Goal: Information Seeking & Learning: Learn about a topic

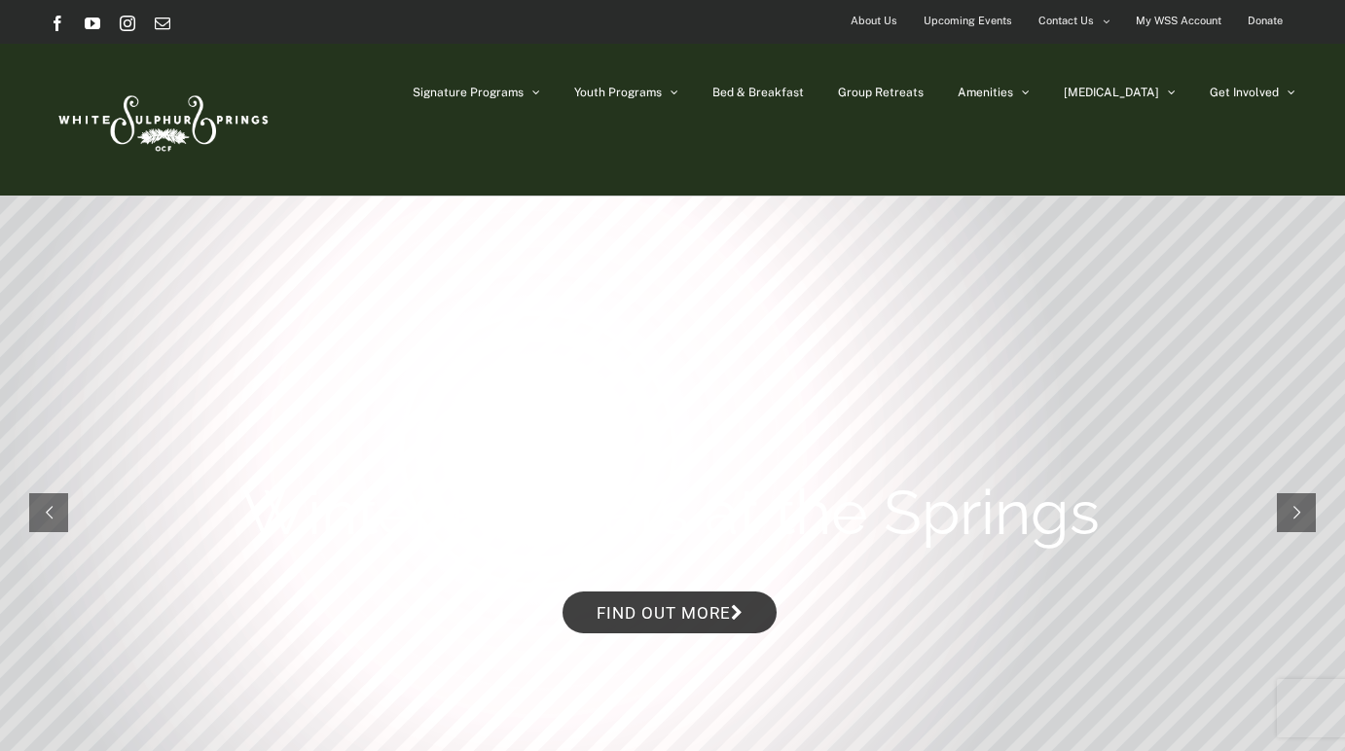
click at [988, 25] on span "Upcoming Events" at bounding box center [968, 21] width 89 height 28
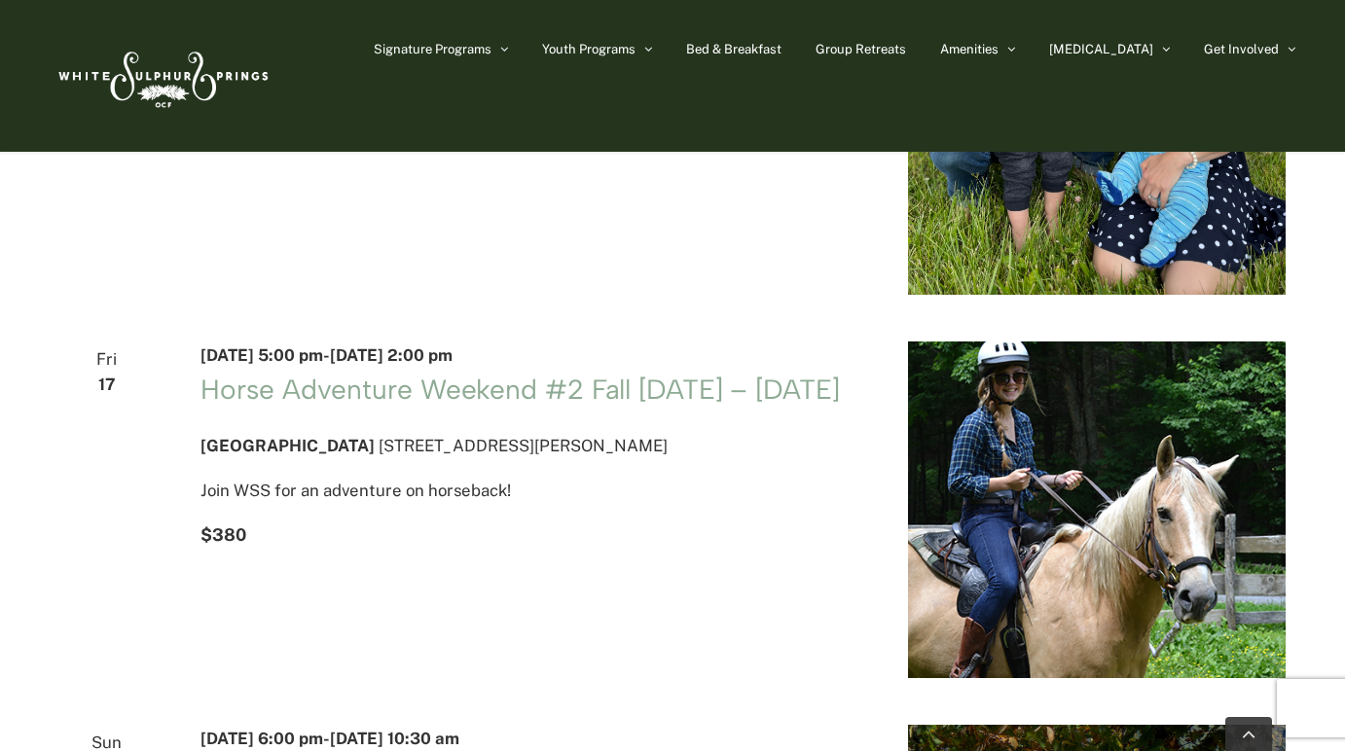
scroll to position [752, 0]
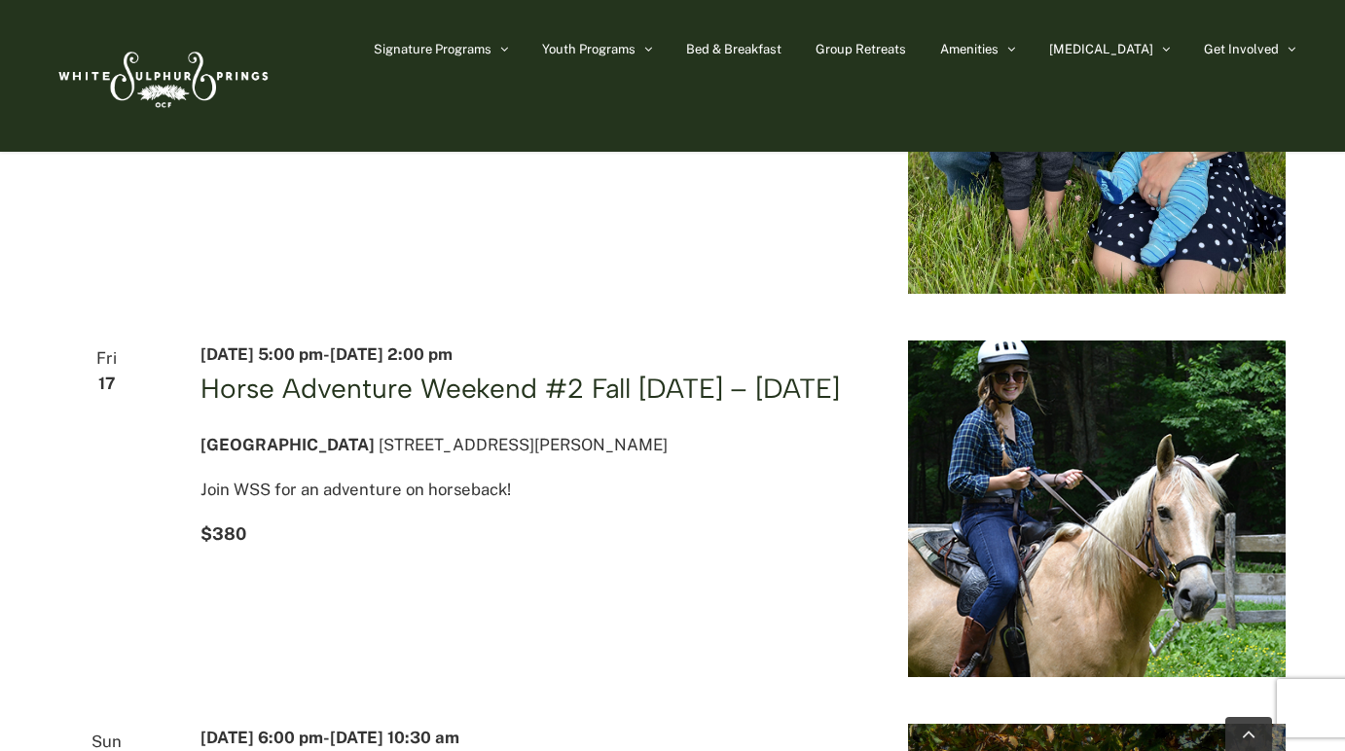
click at [737, 397] on link "Horse Adventure Weekend #2 Fall [DATE] – [DATE]" at bounding box center [519, 388] width 638 height 33
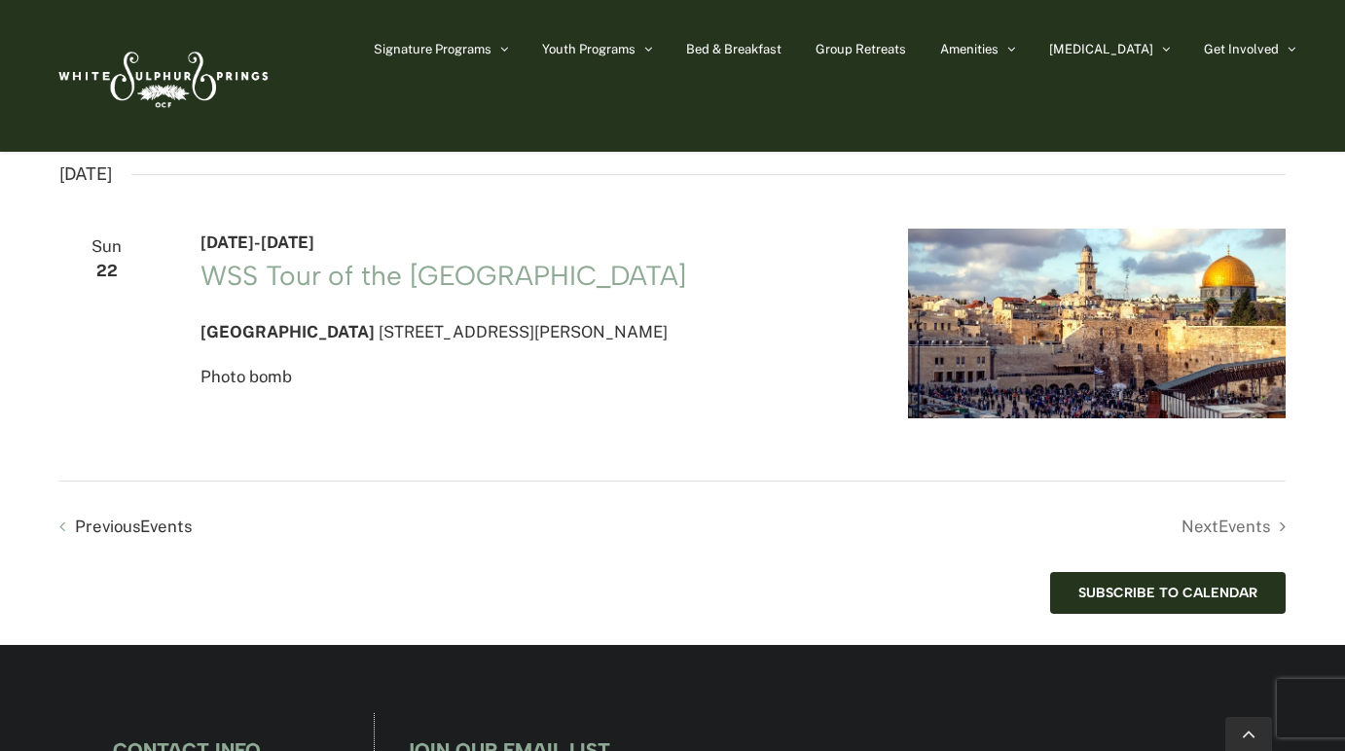
scroll to position [4002, 0]
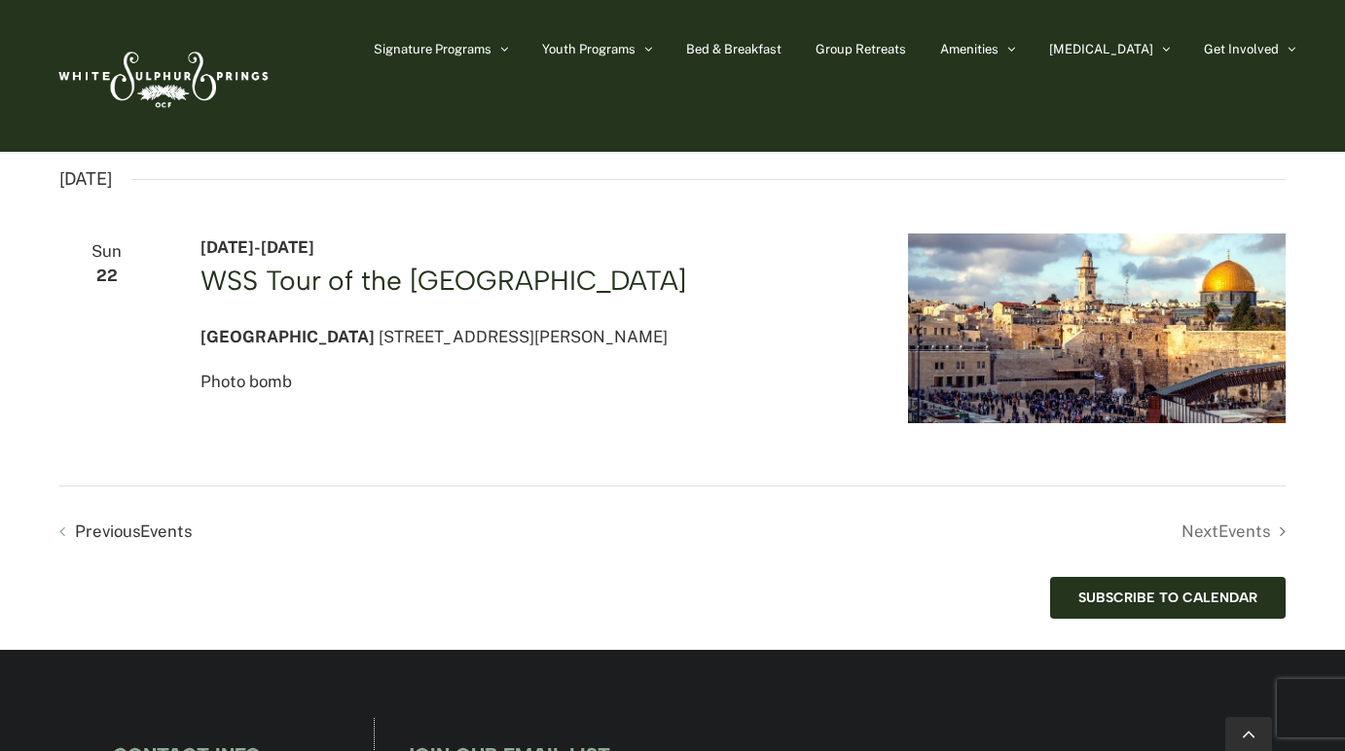
click at [519, 297] on link "WSS Tour of the Holy Land" at bounding box center [443, 280] width 486 height 33
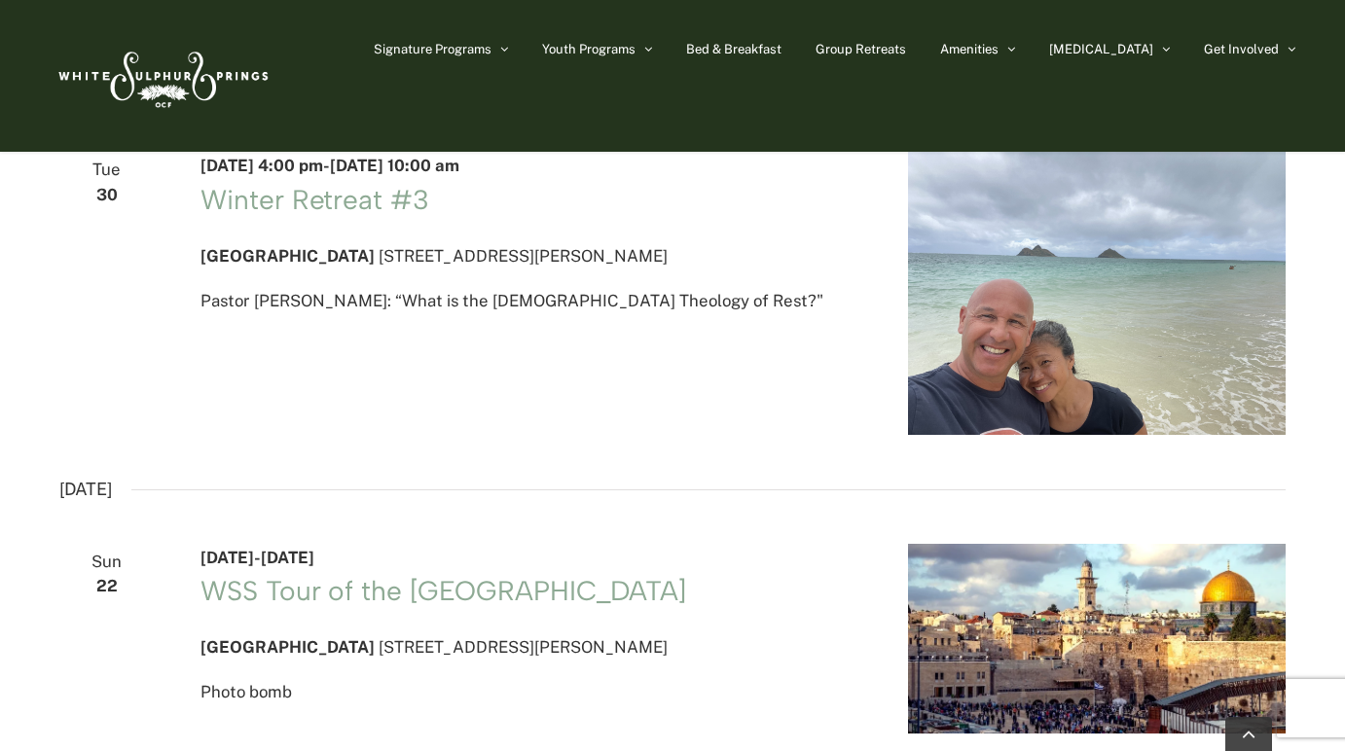
scroll to position [3686, 0]
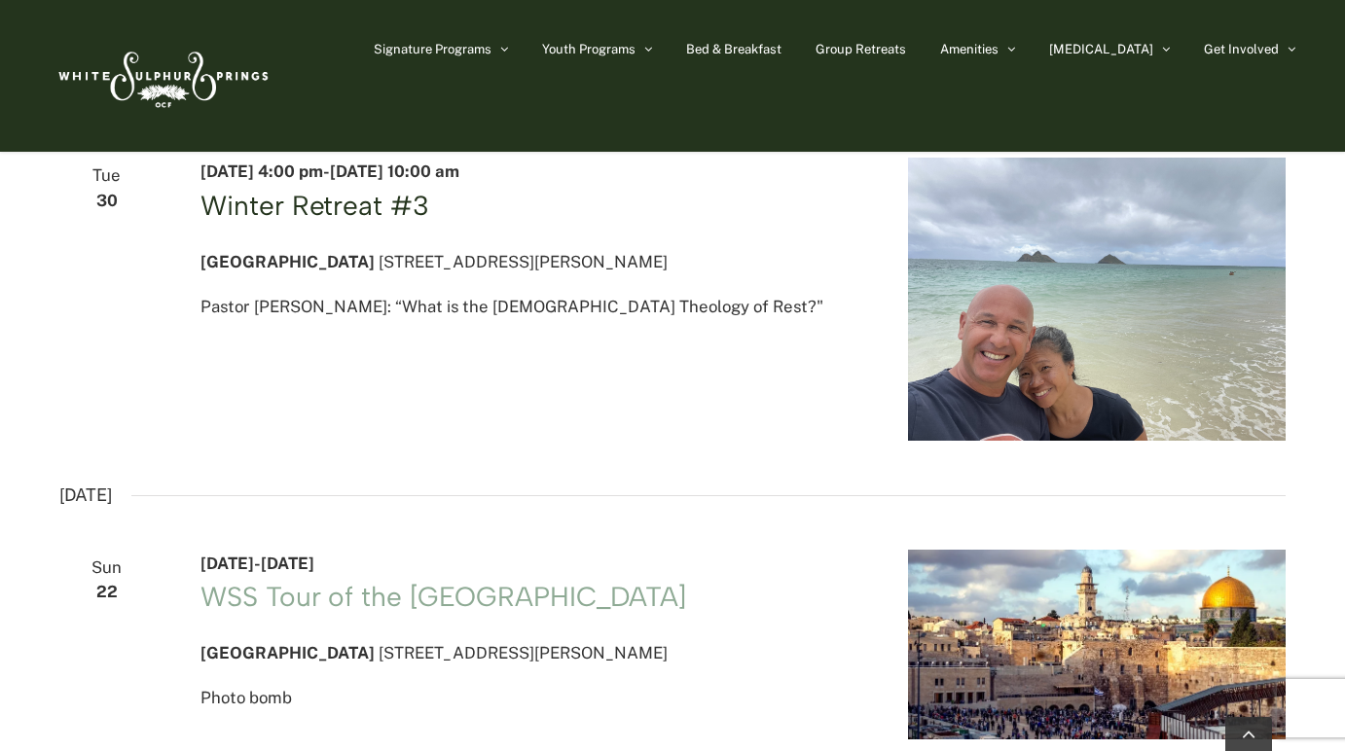
click at [373, 222] on link "Winter Retreat #3" at bounding box center [314, 205] width 228 height 33
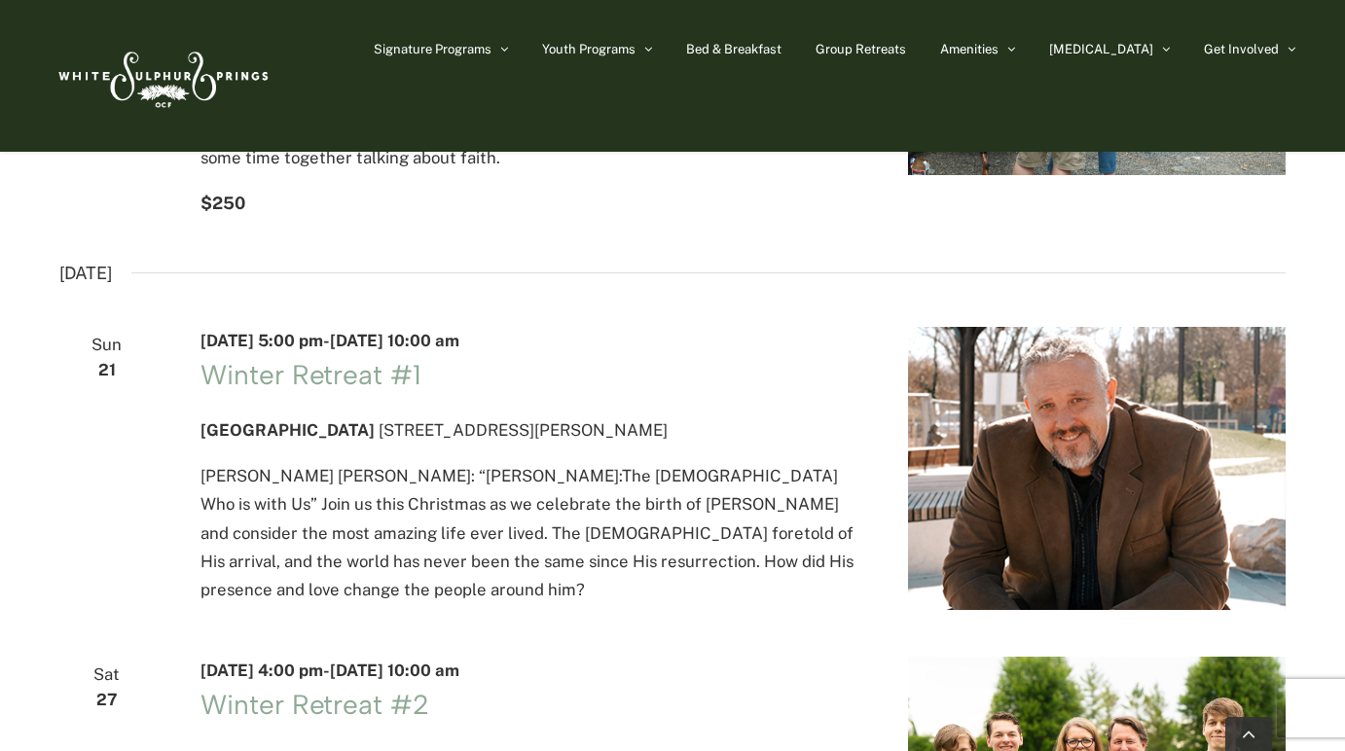
scroll to position [2848, 0]
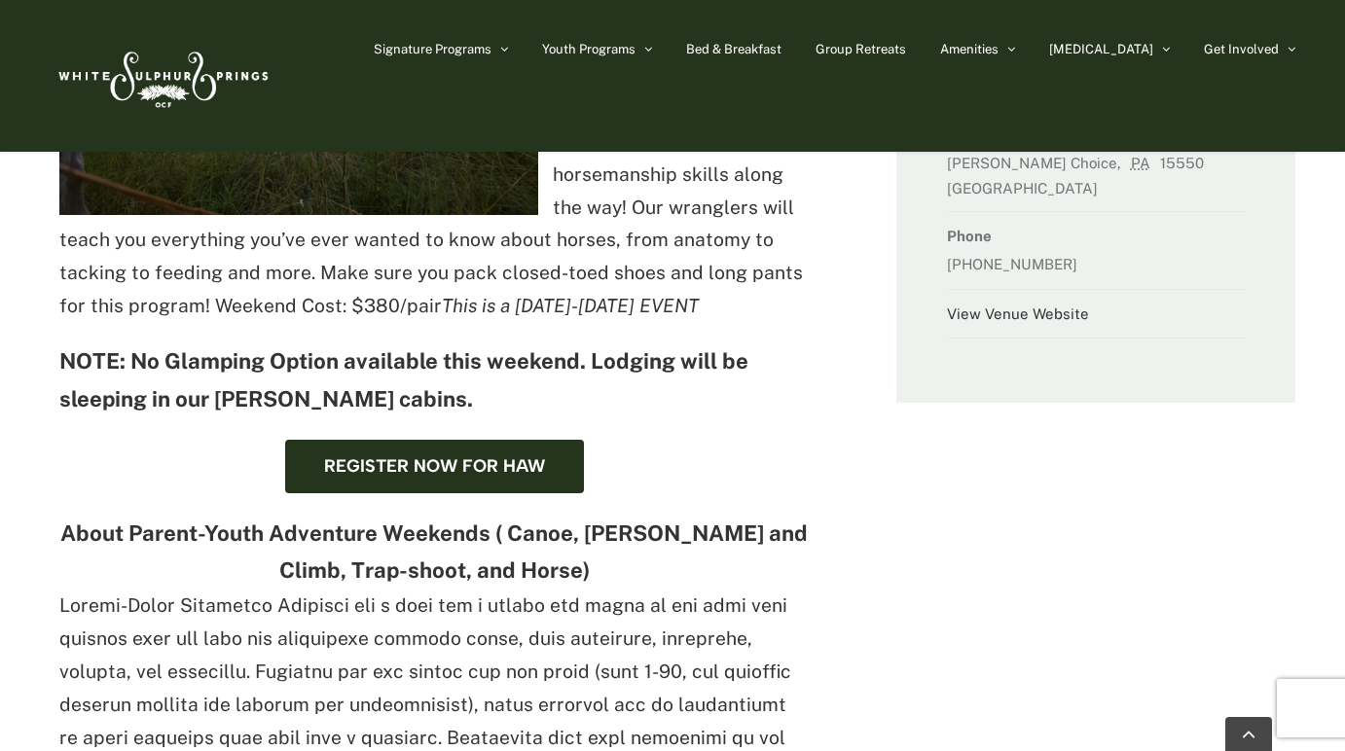
scroll to position [655, 0]
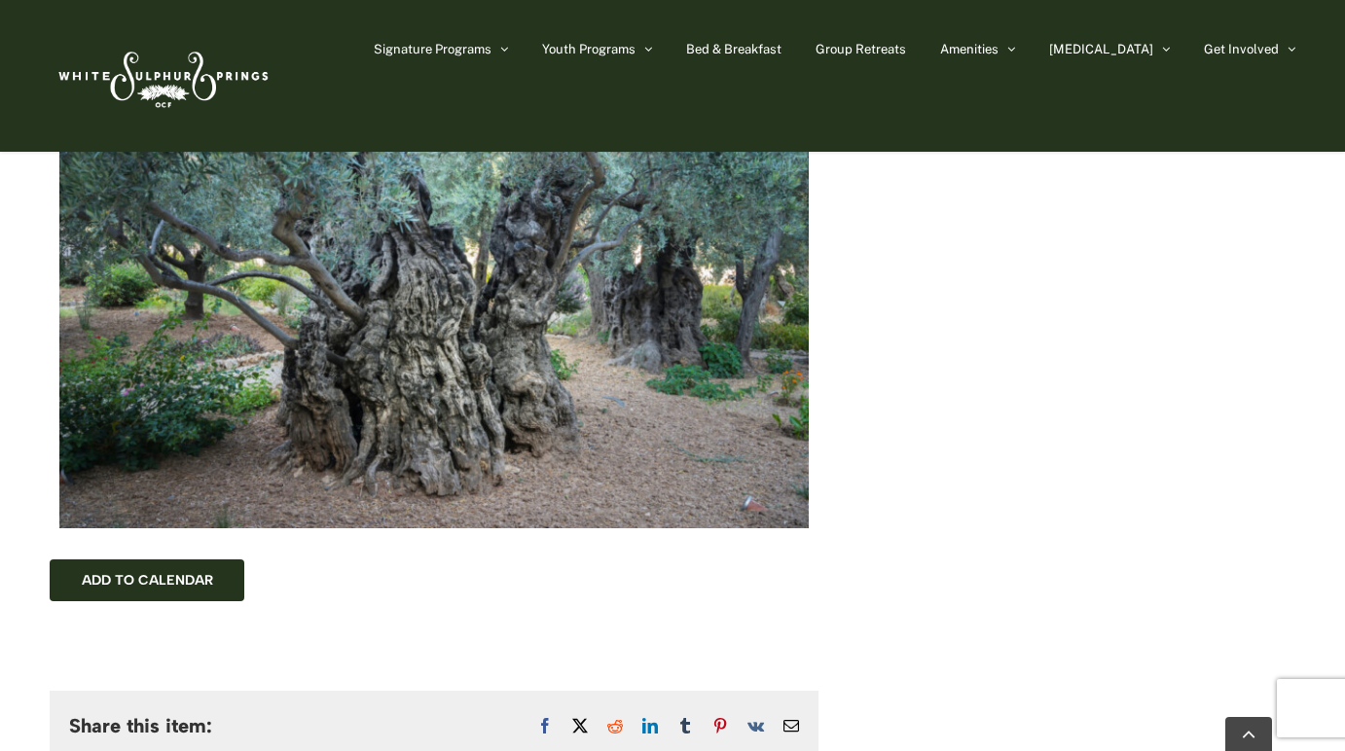
scroll to position [1227, 0]
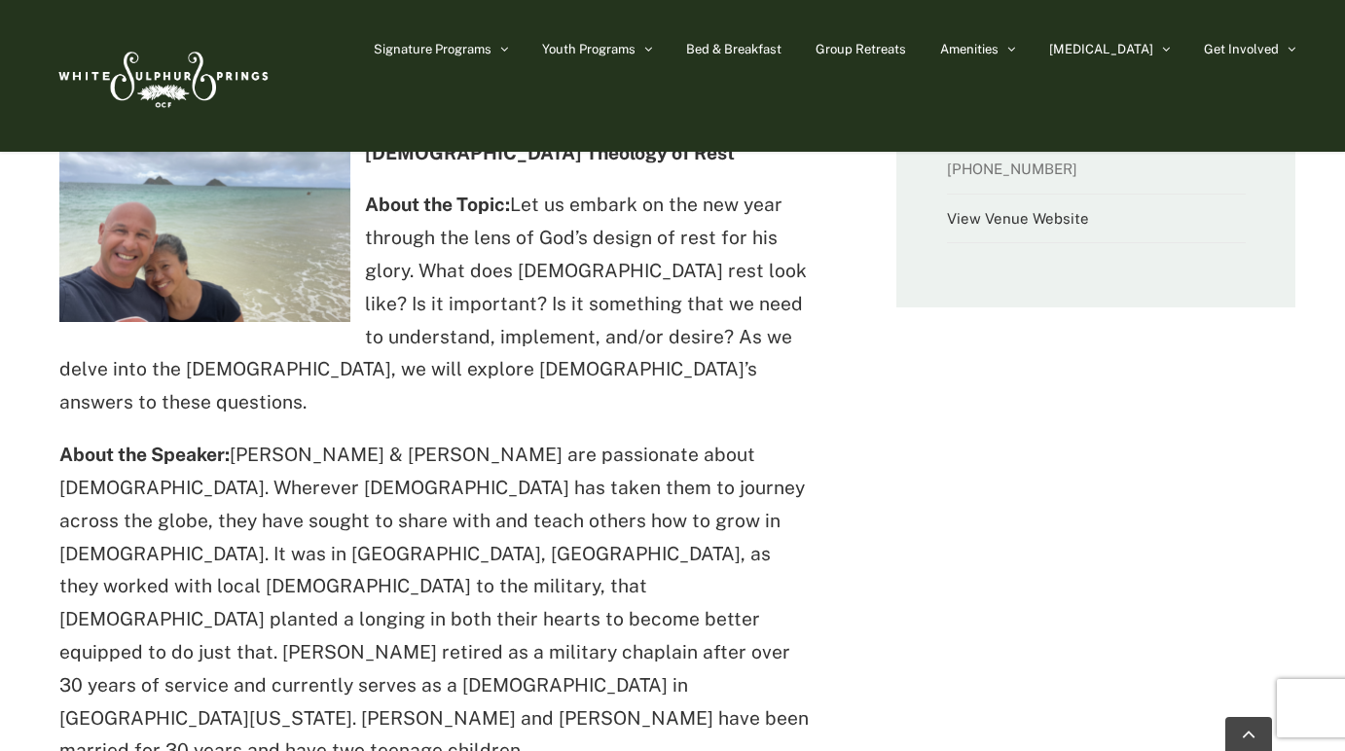
scroll to position [645, 0]
